Goal: Transaction & Acquisition: Purchase product/service

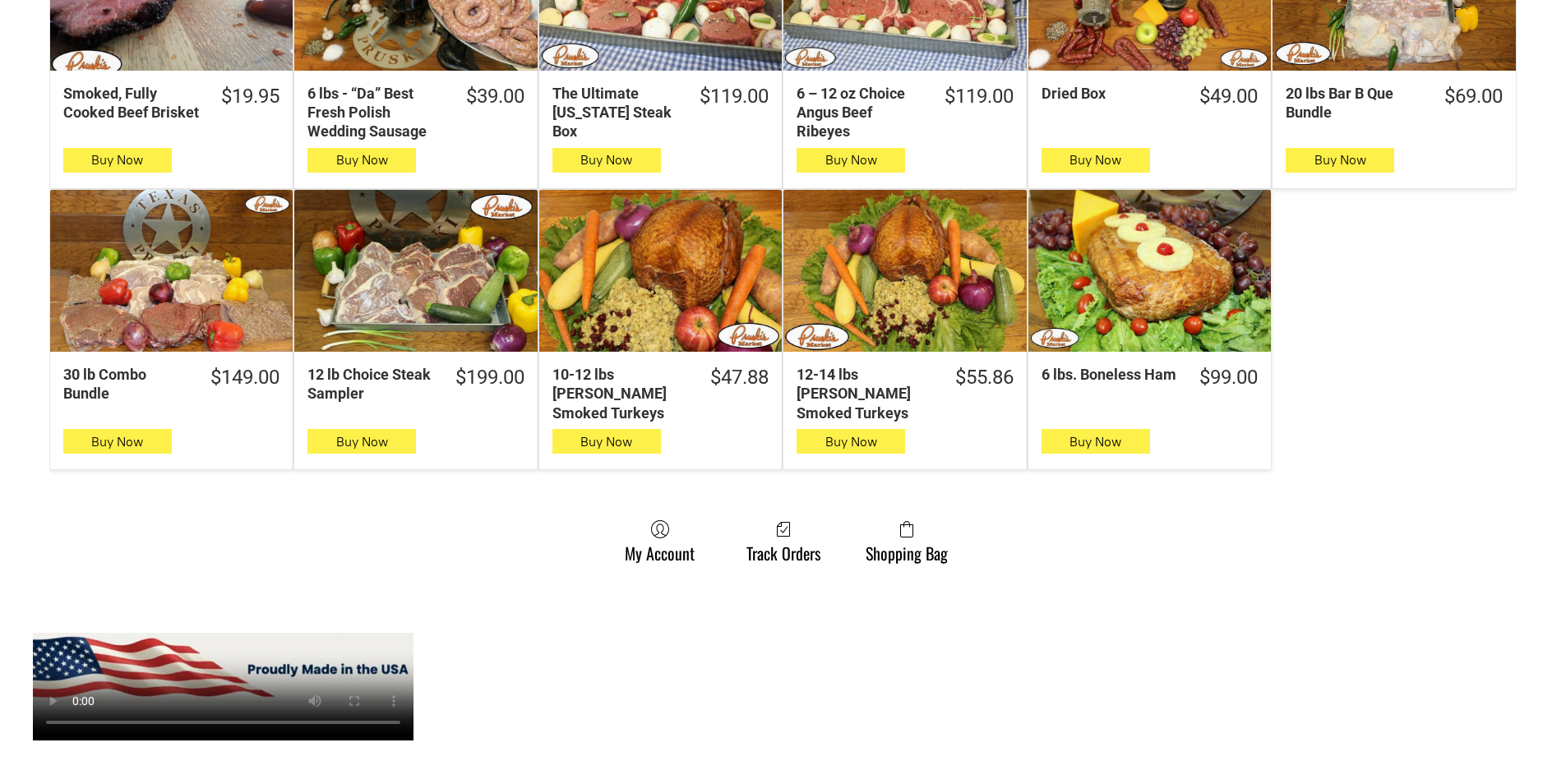
scroll to position [1068, 0]
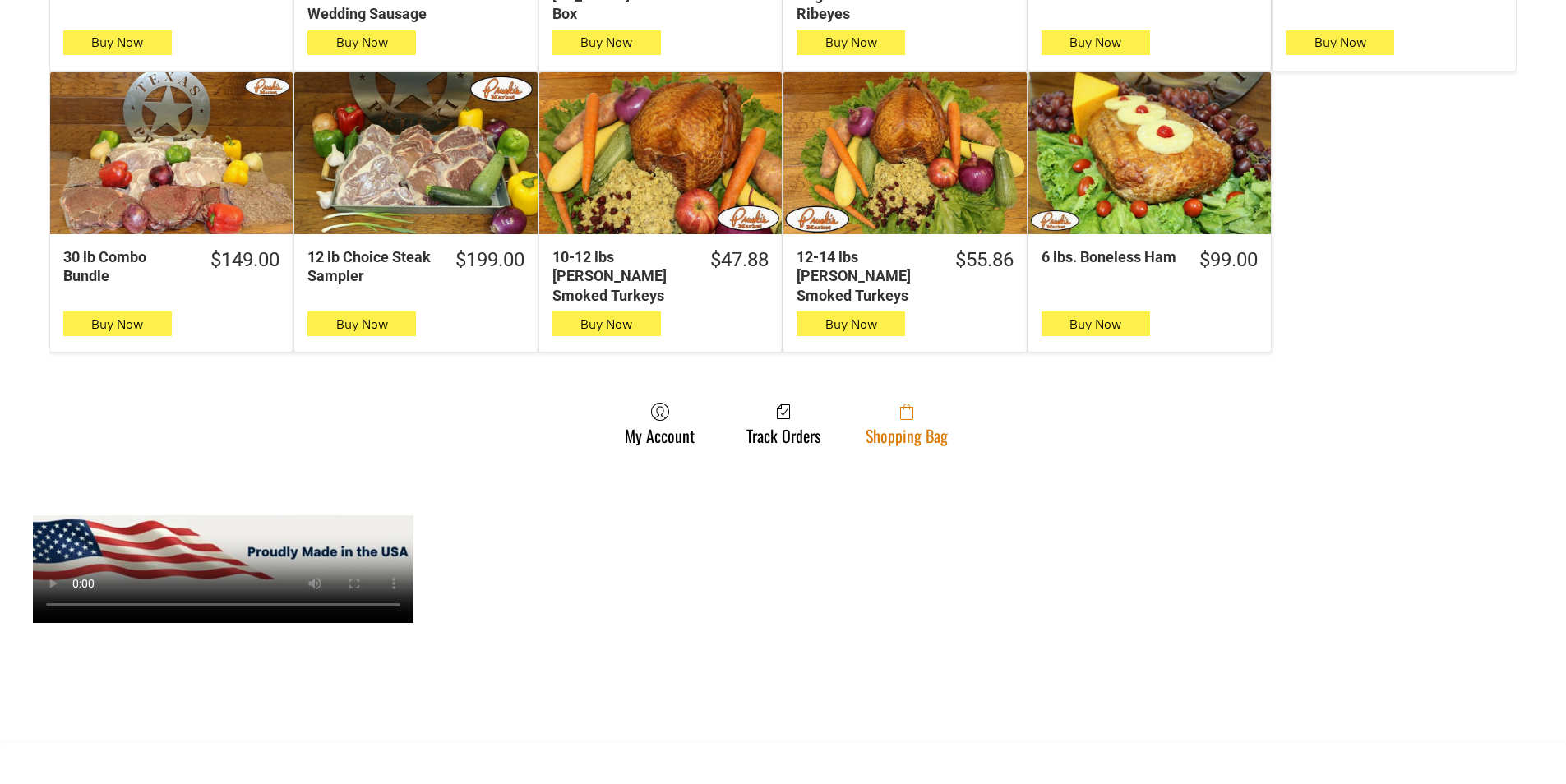
click at [934, 412] on link "Shopping Bag" at bounding box center [907, 423] width 99 height 44
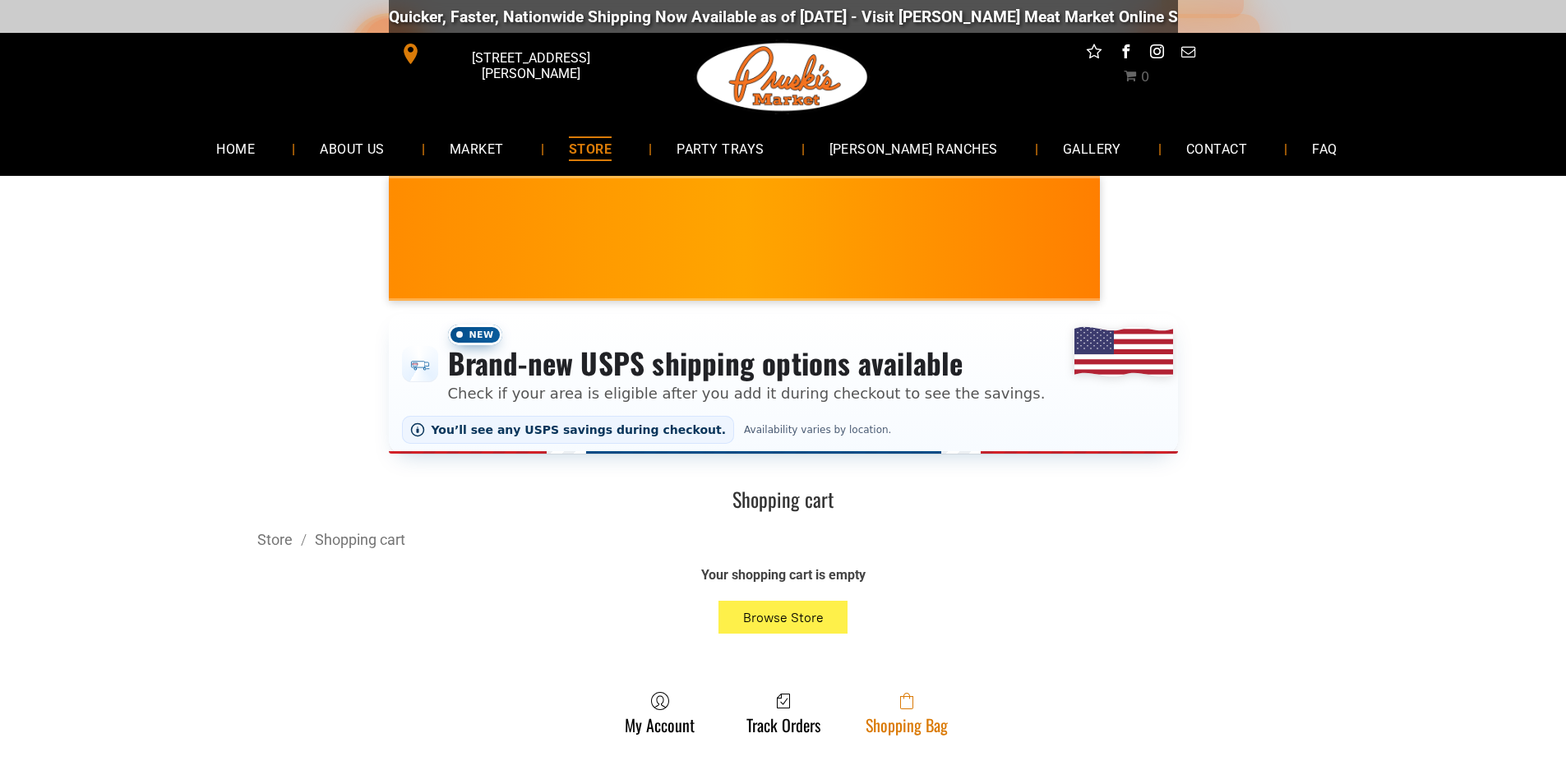
click at [889, 734] on link "Shopping Bag" at bounding box center [907, 712] width 99 height 44
click at [904, 700] on icon at bounding box center [907, 696] width 7 height 7
click at [946, 732] on link "Shopping Bag" at bounding box center [907, 712] width 99 height 44
